Goal: Information Seeking & Learning: Compare options

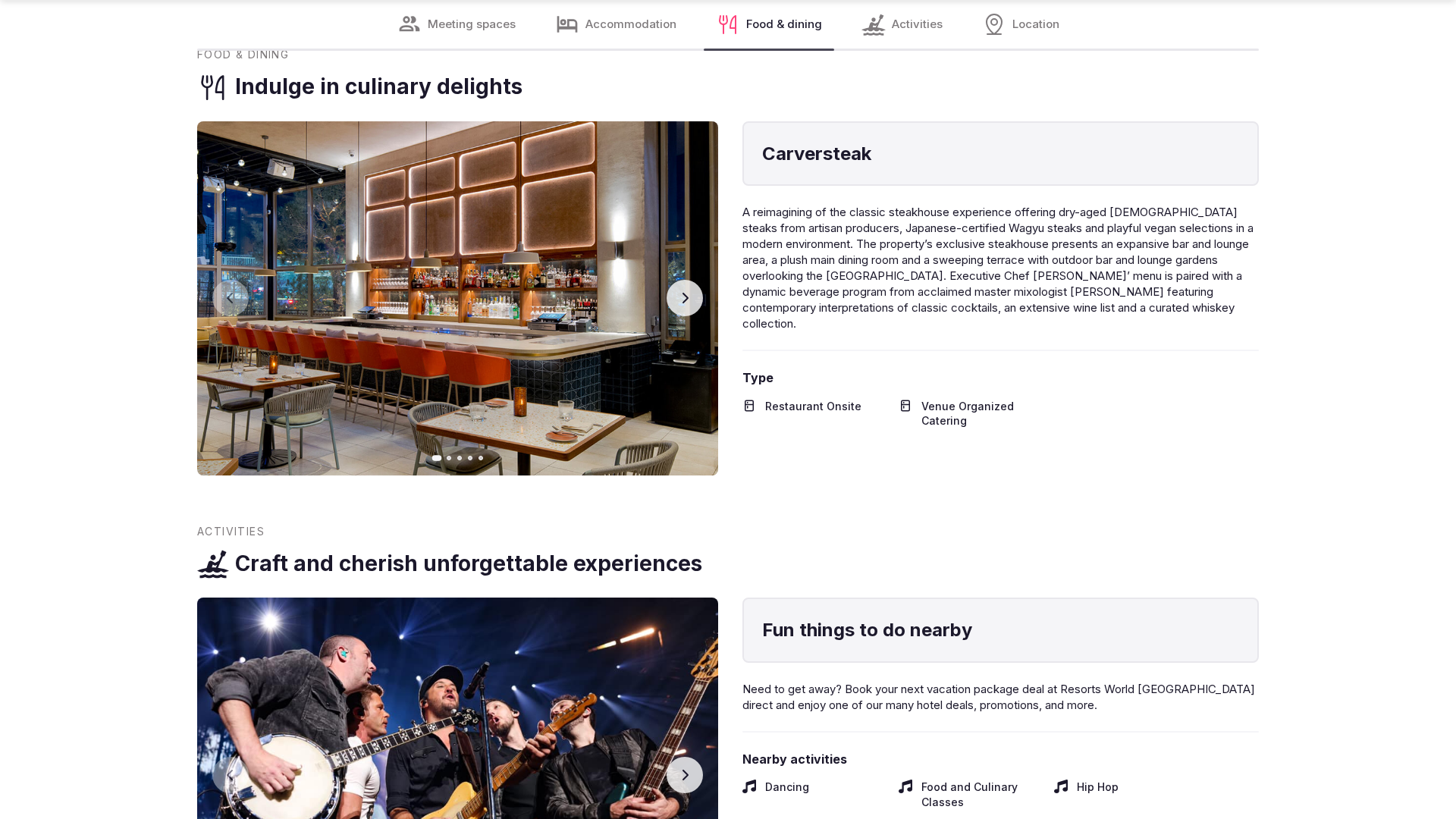
scroll to position [3002, 0]
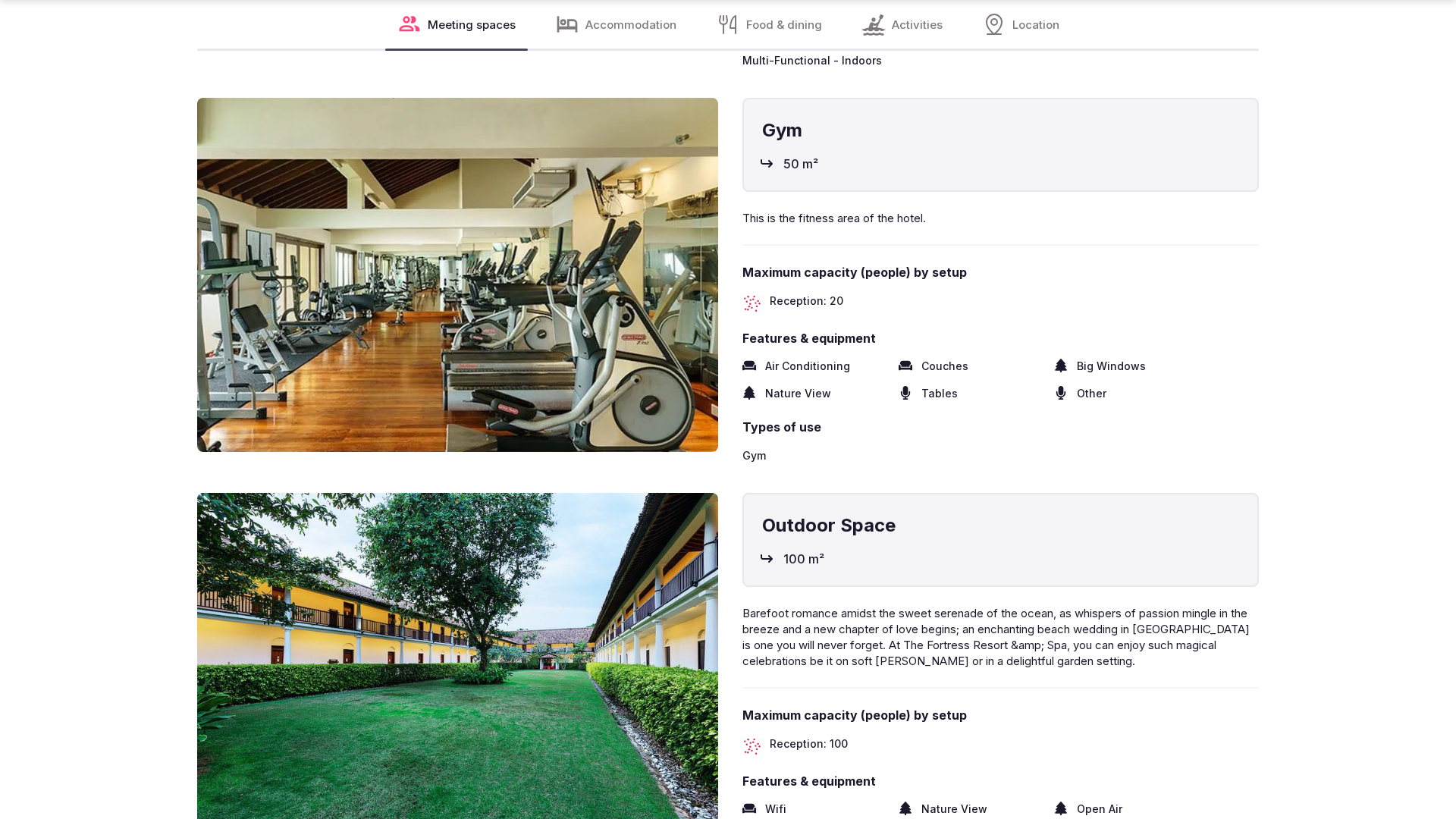
scroll to position [3051, 0]
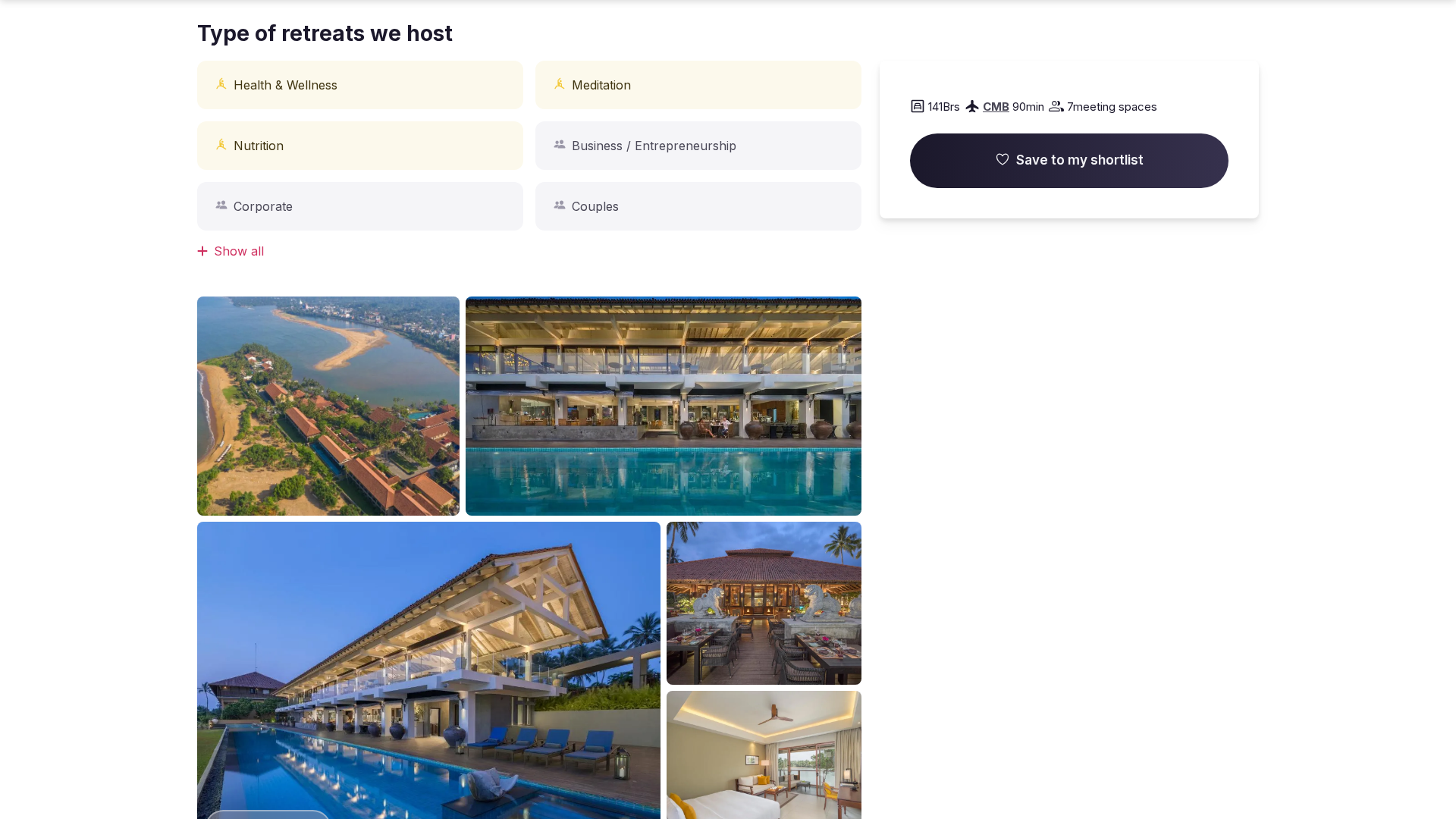
scroll to position [1529, 0]
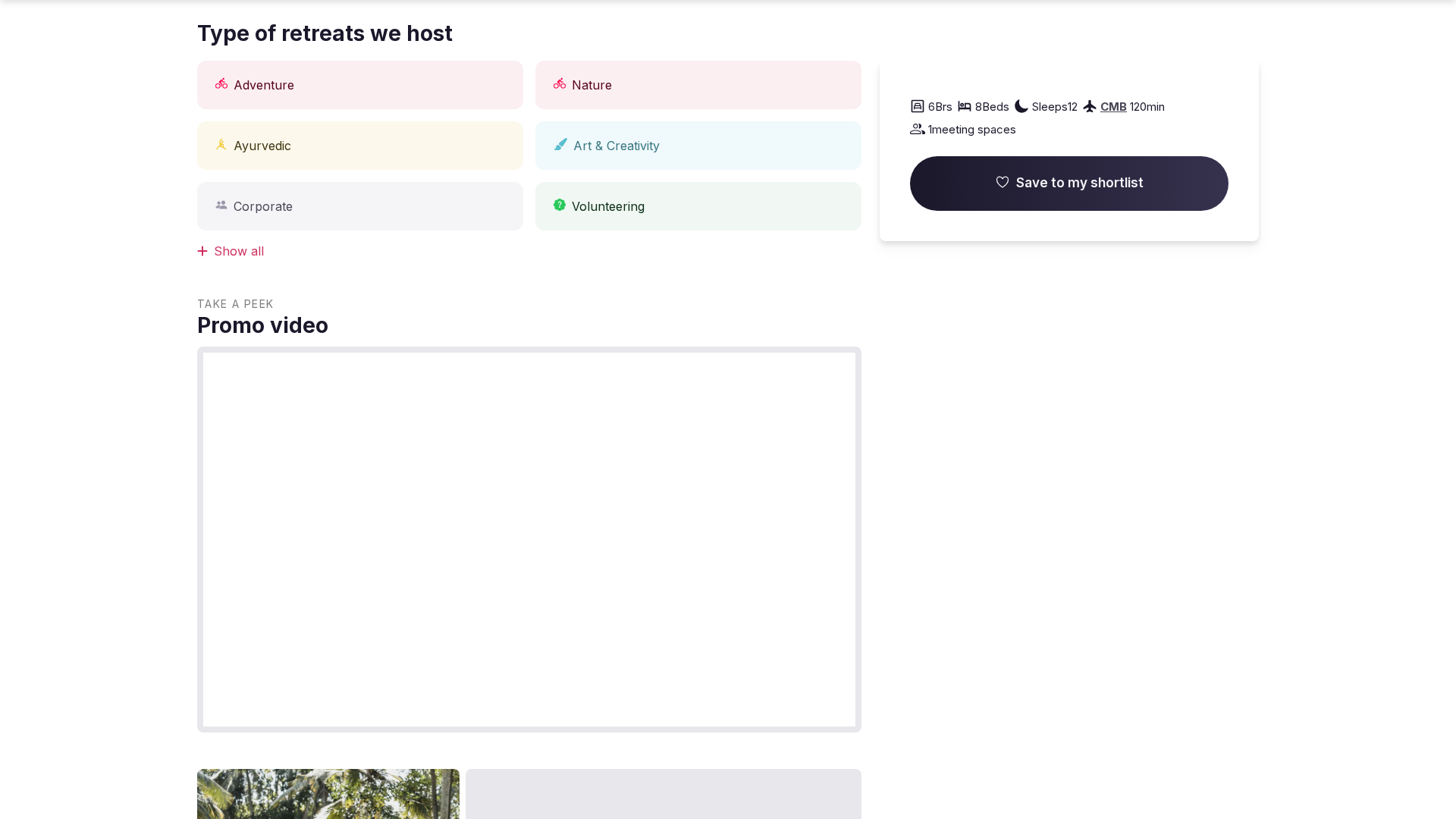
scroll to position [1529, 0]
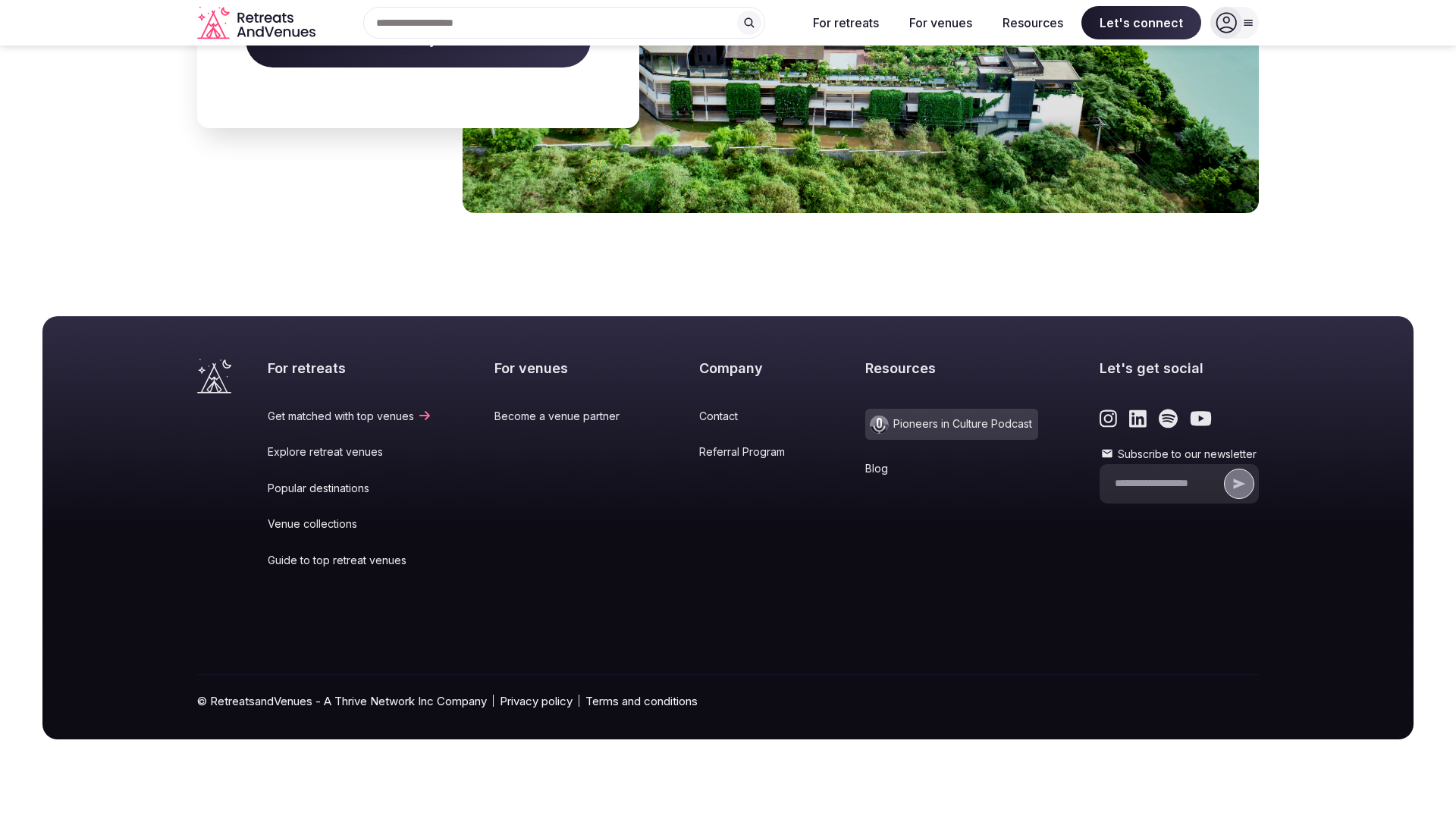
scroll to position [2224, 0]
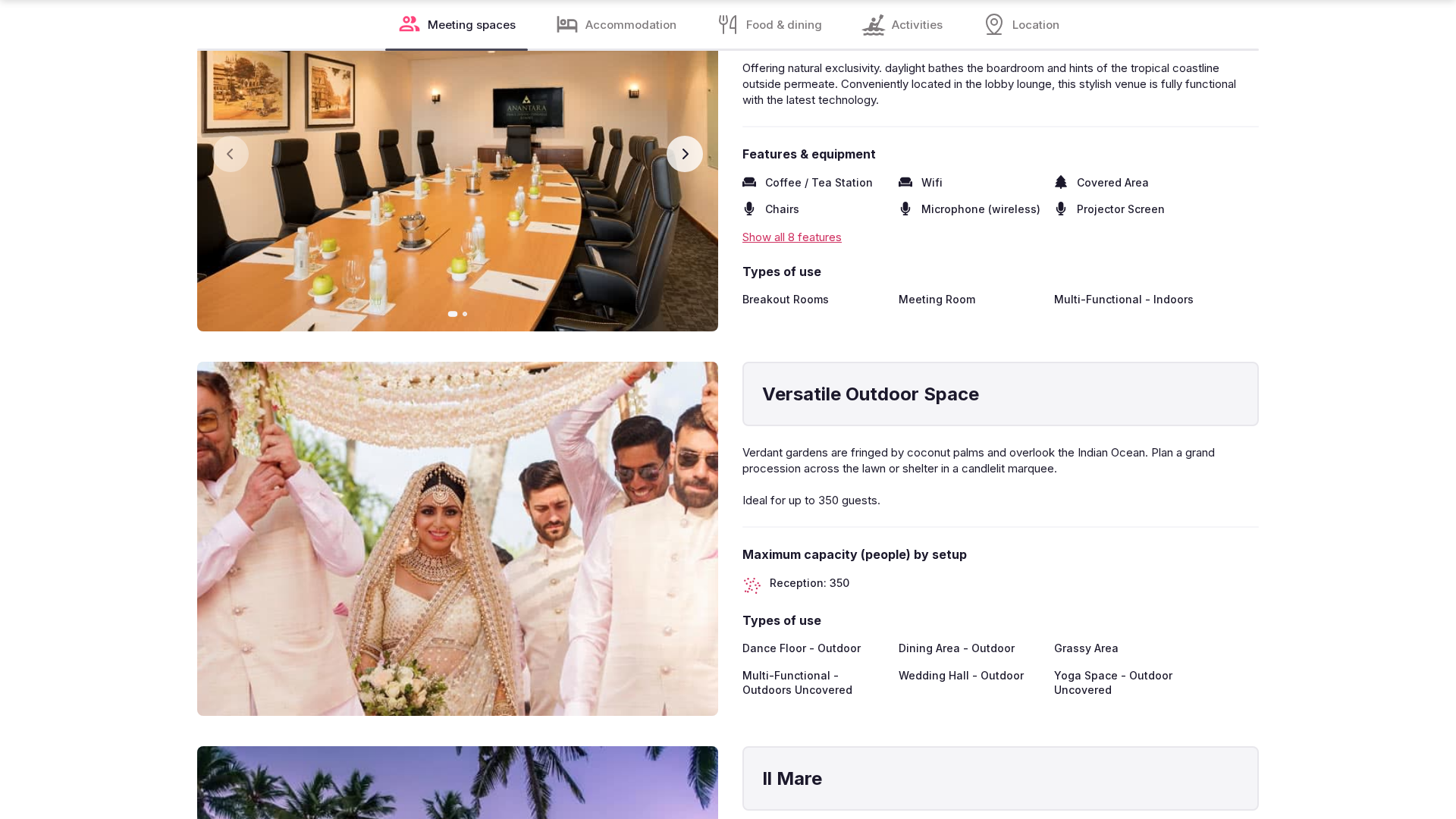
scroll to position [3053, 0]
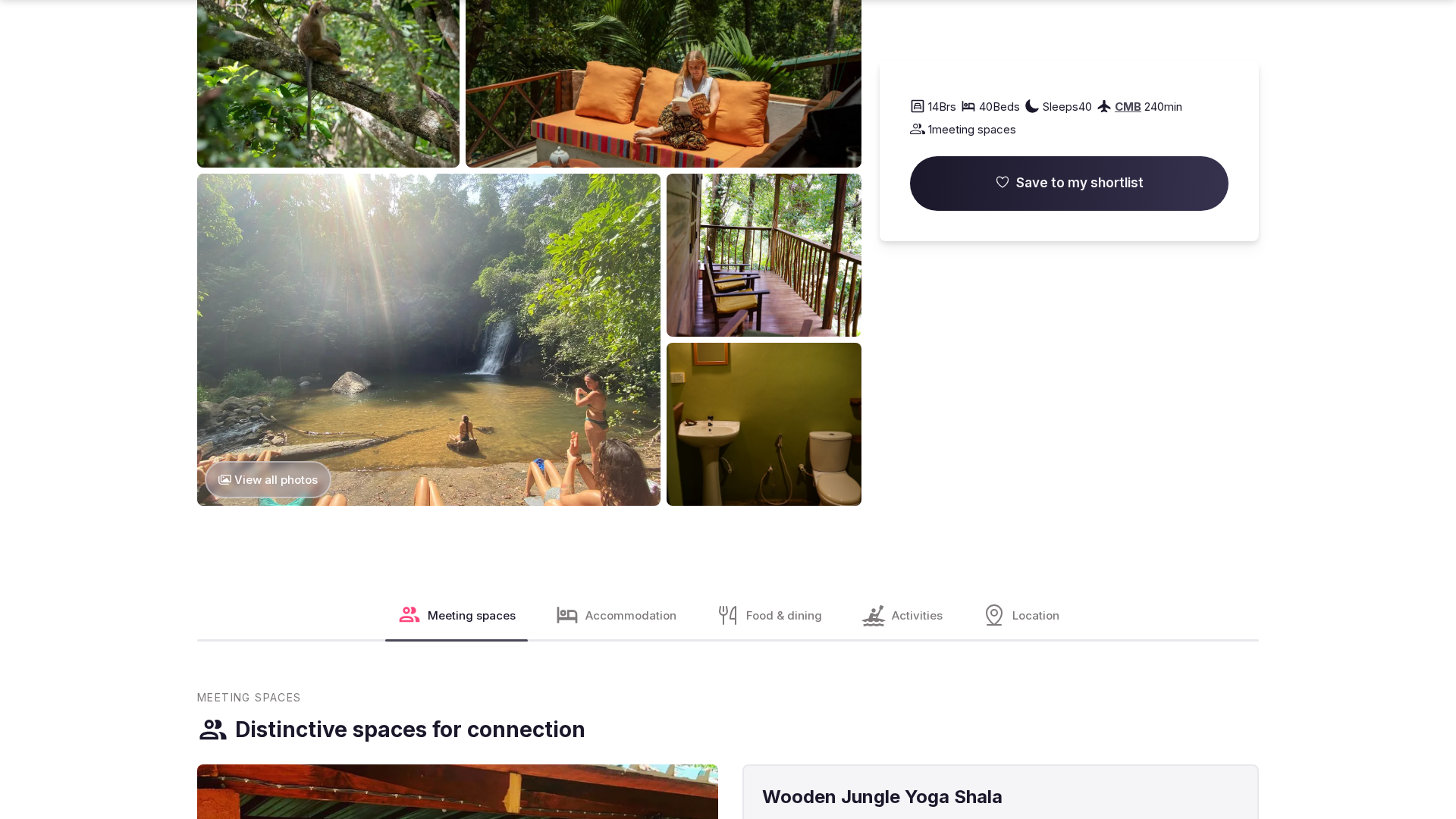
scroll to position [2316, 0]
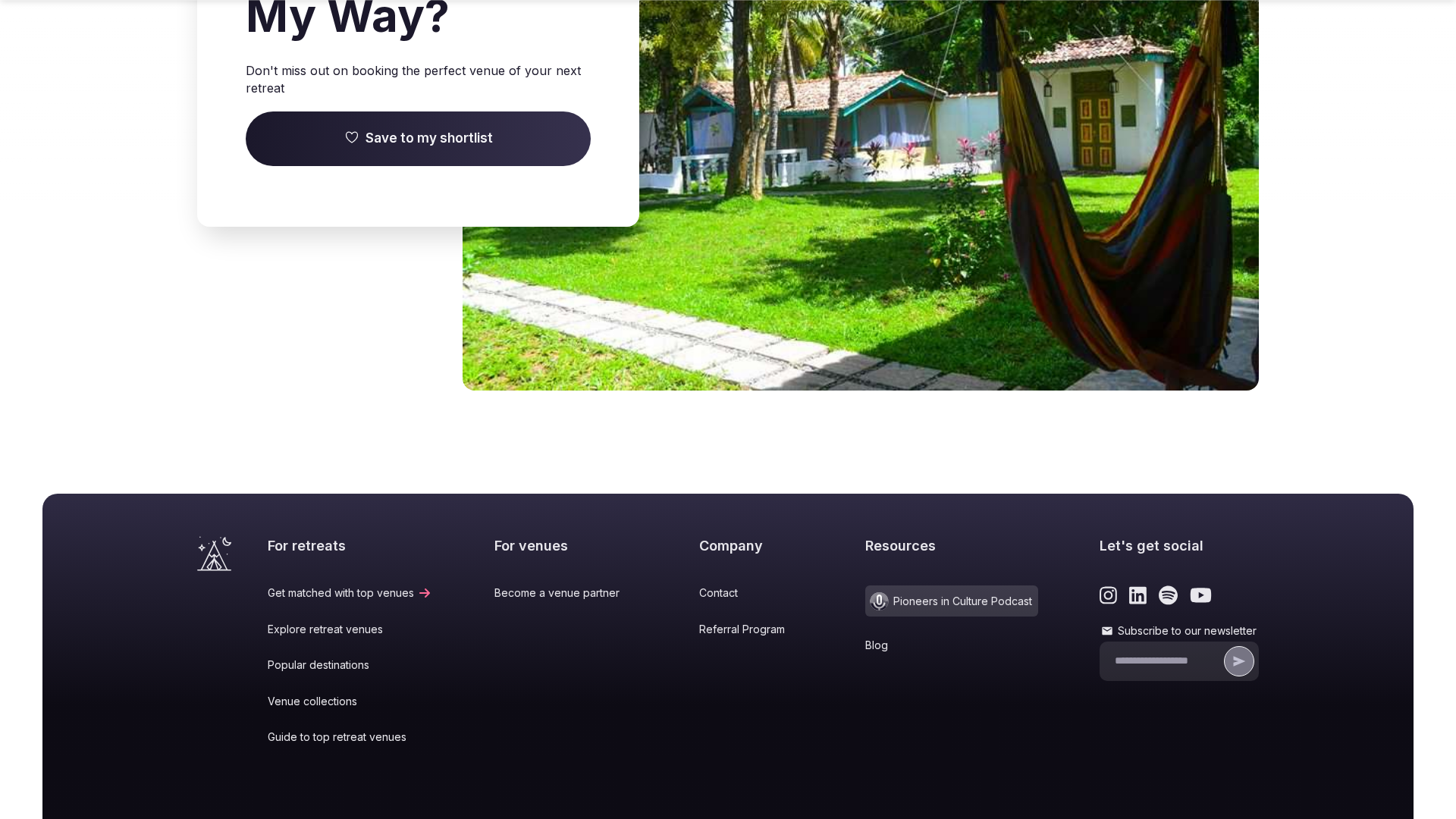
scroll to position [2405, 0]
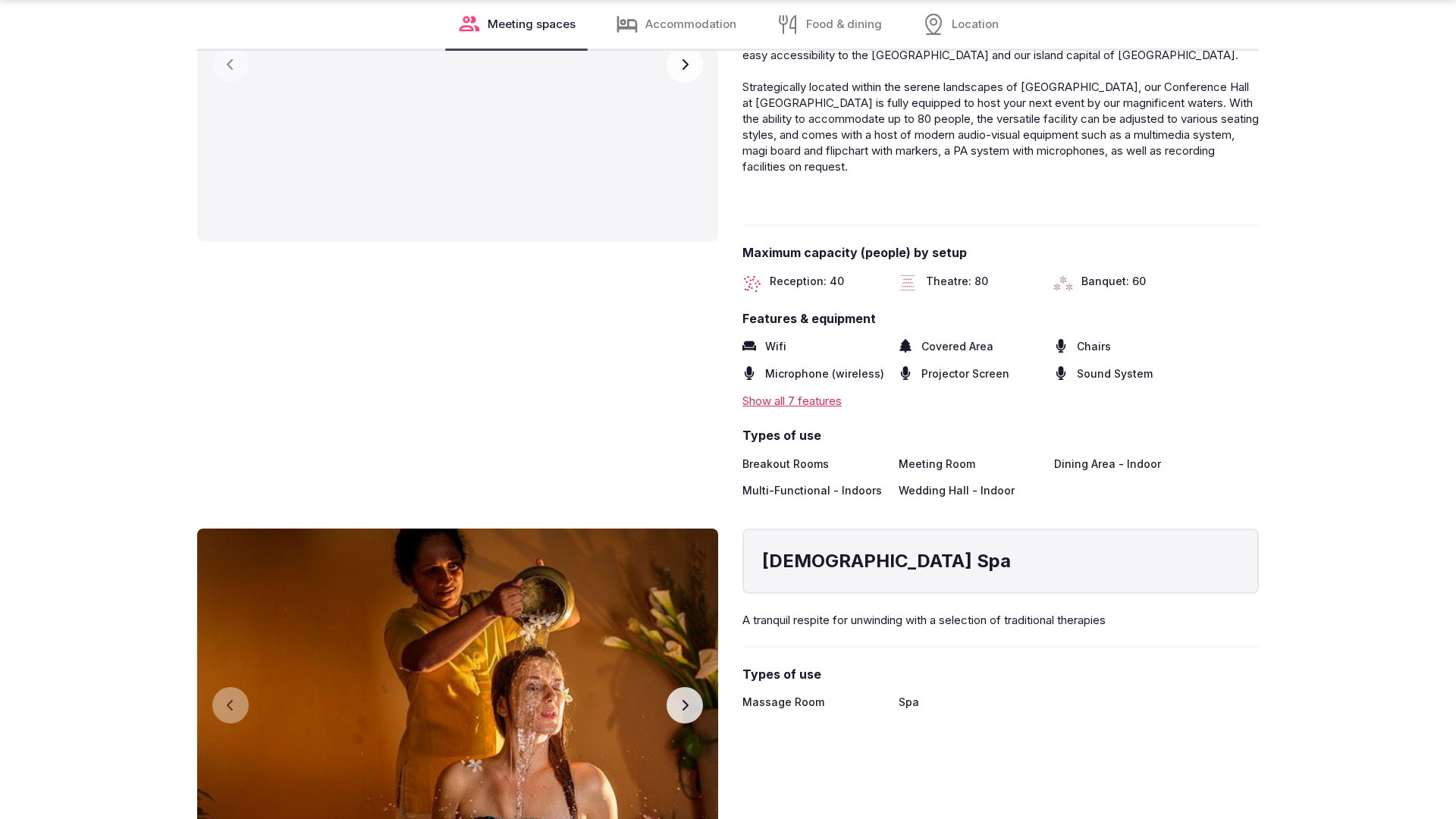
scroll to position [3053, 0]
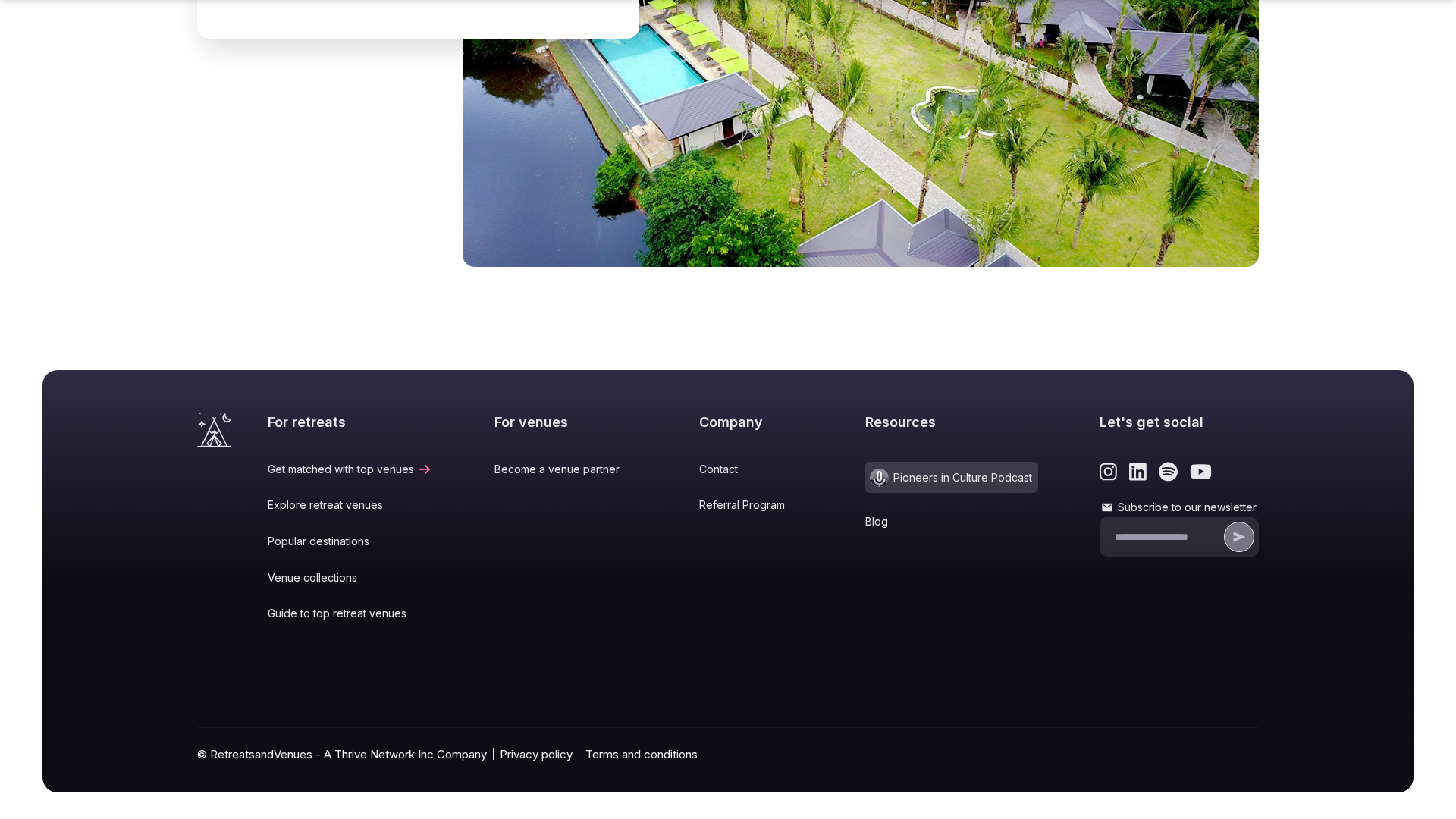
scroll to position [2282, 0]
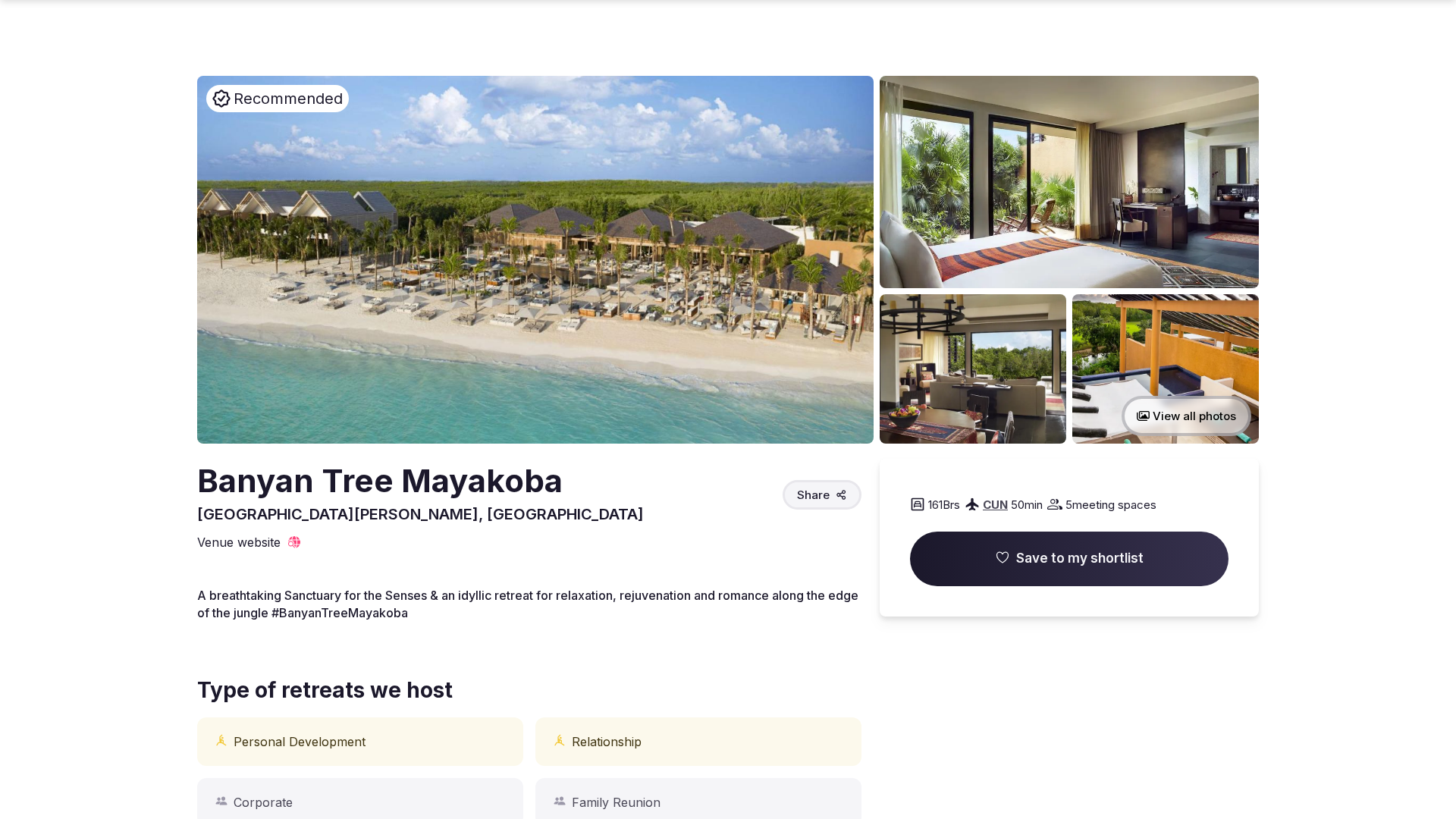
scroll to position [742, 0]
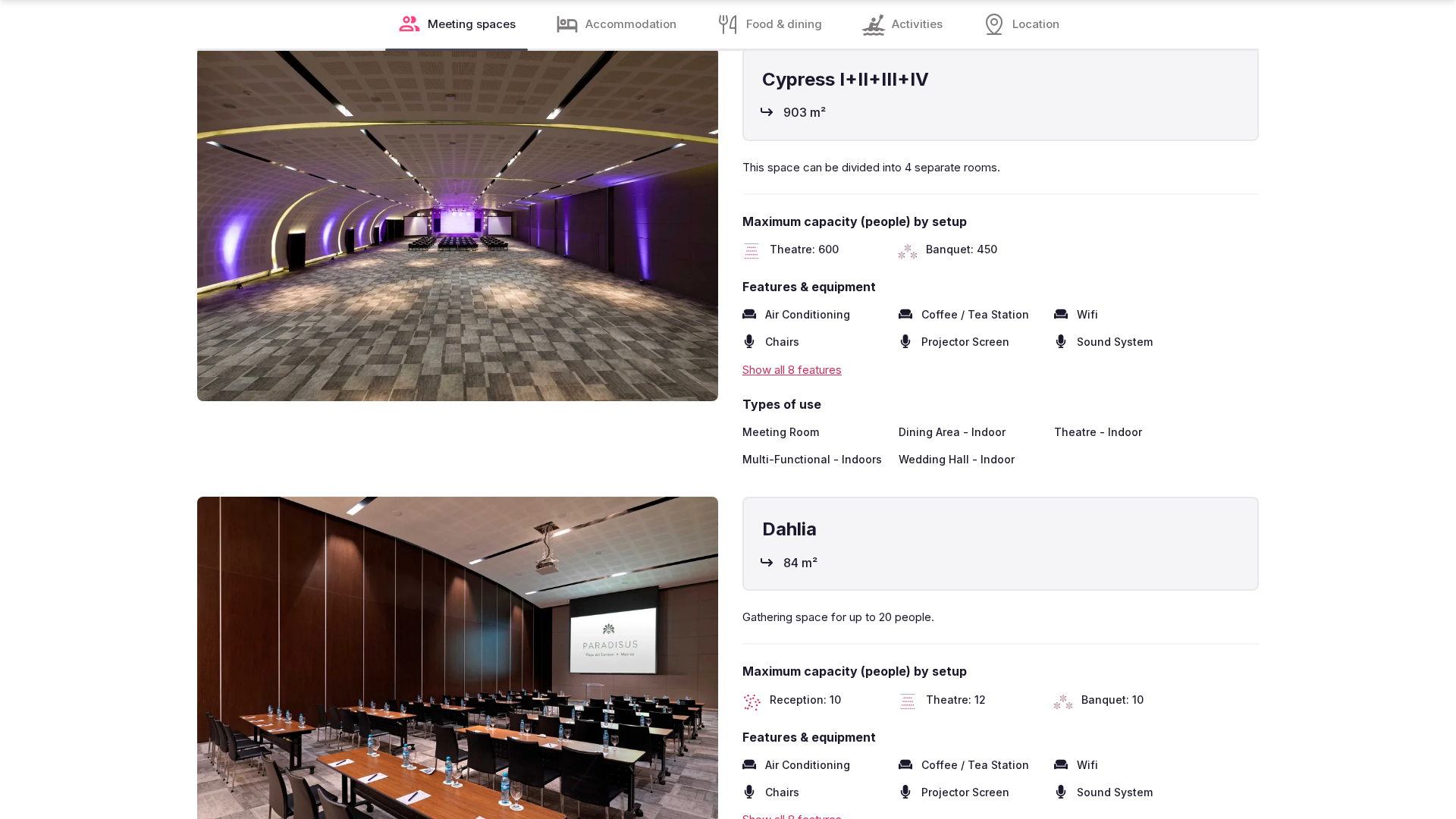
scroll to position [3053, 0]
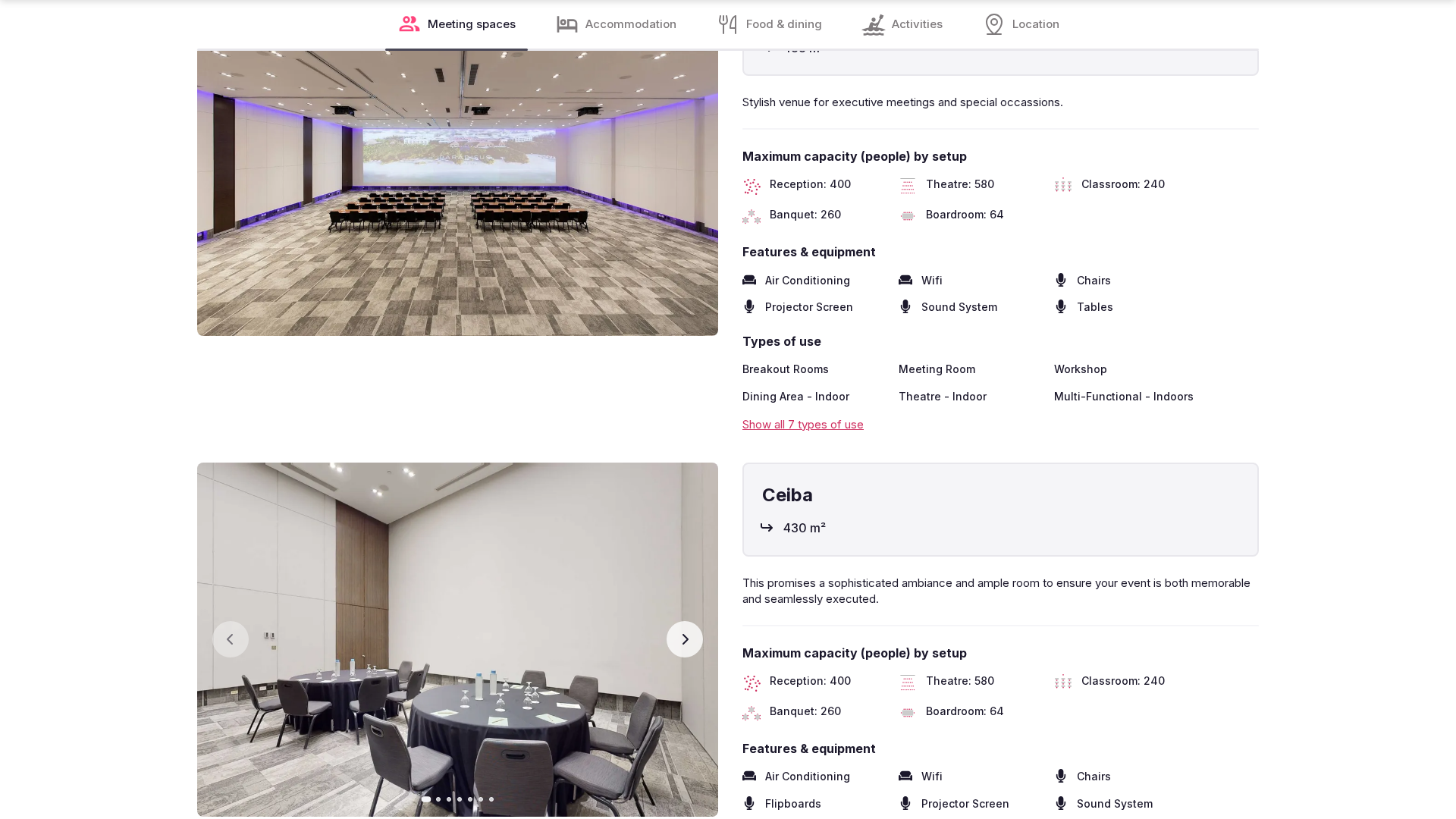
scroll to position [3053, 0]
